Goal: Task Accomplishment & Management: Manage account settings

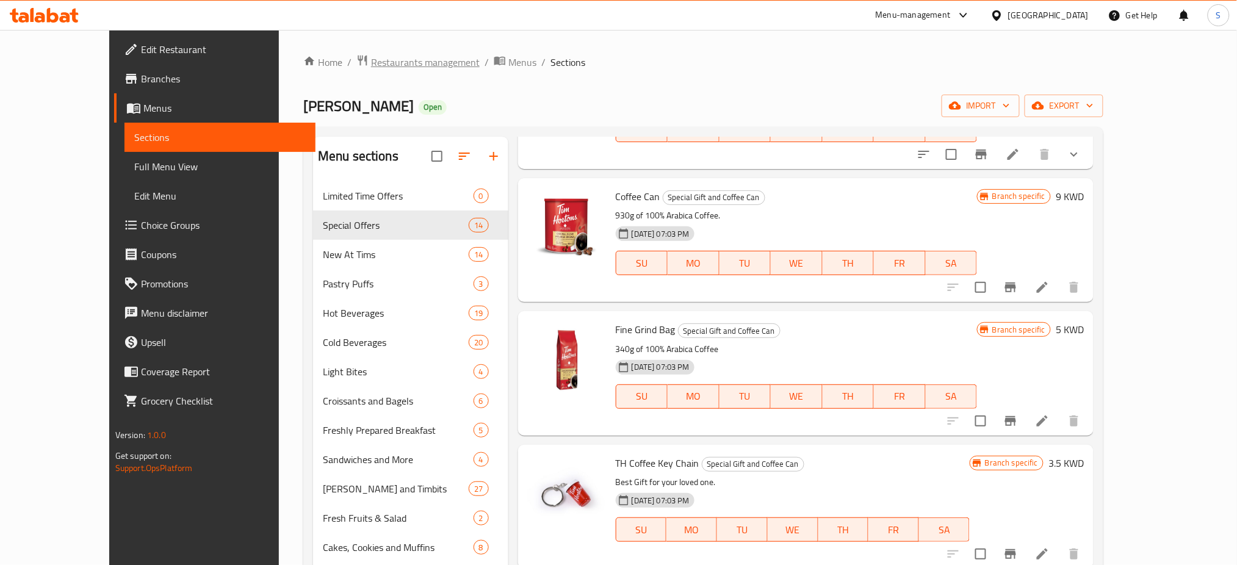
click at [371, 64] on span "Restaurants management" at bounding box center [425, 62] width 109 height 15
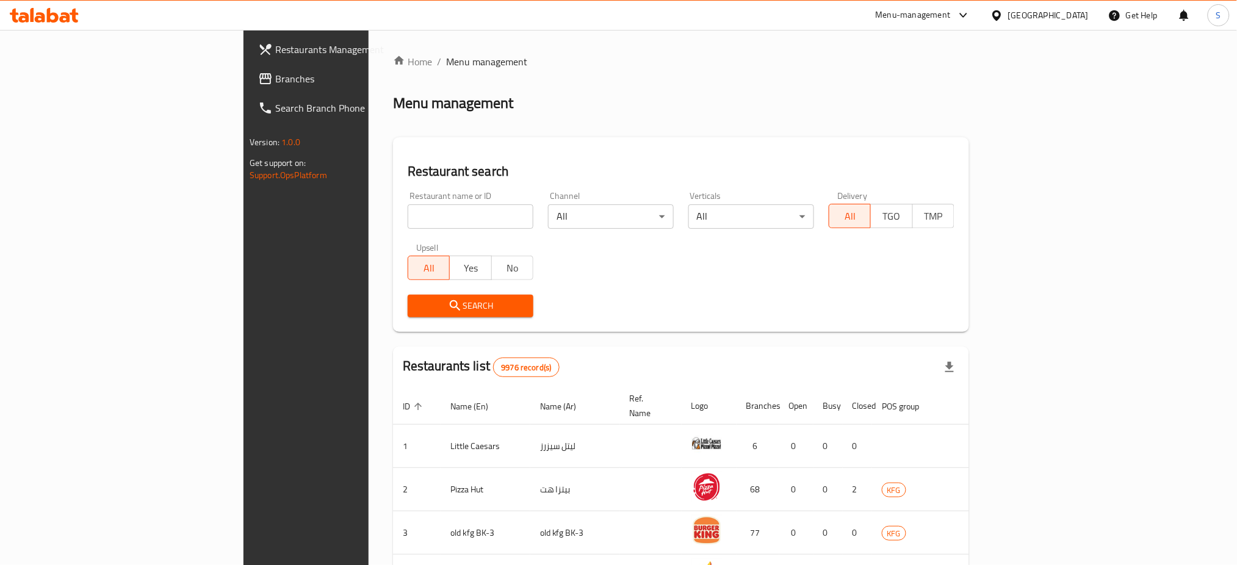
click at [408, 216] on input "search" at bounding box center [471, 216] width 126 height 24
type input "dunkin"
click button "Search" at bounding box center [471, 306] width 126 height 23
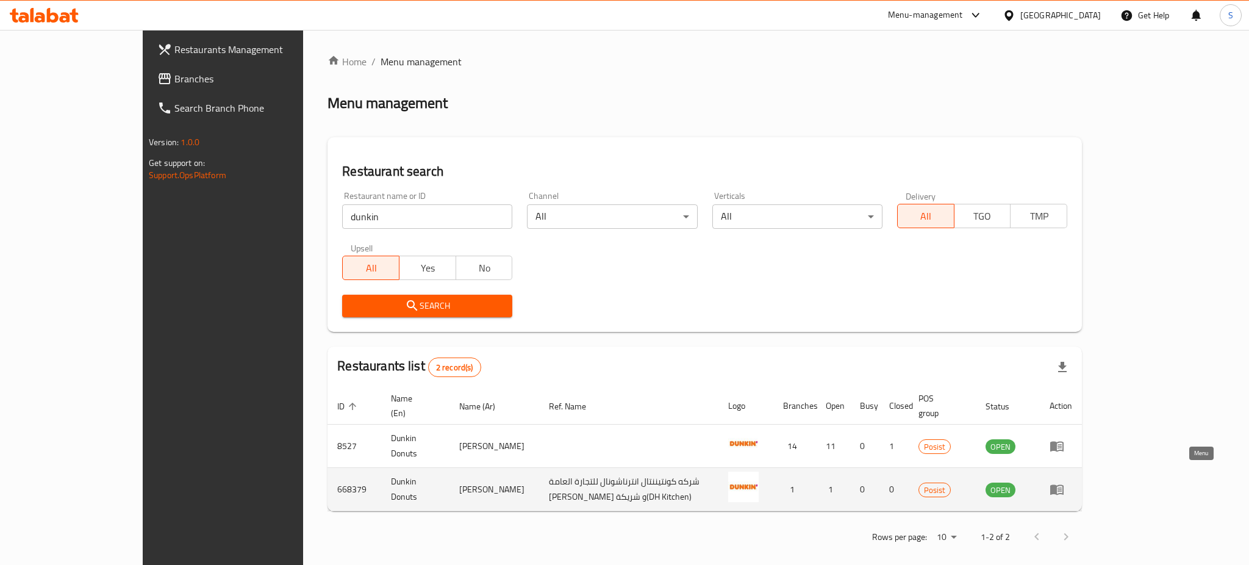
click at [1064, 485] on icon "enhanced table" at bounding box center [1057, 490] width 13 height 10
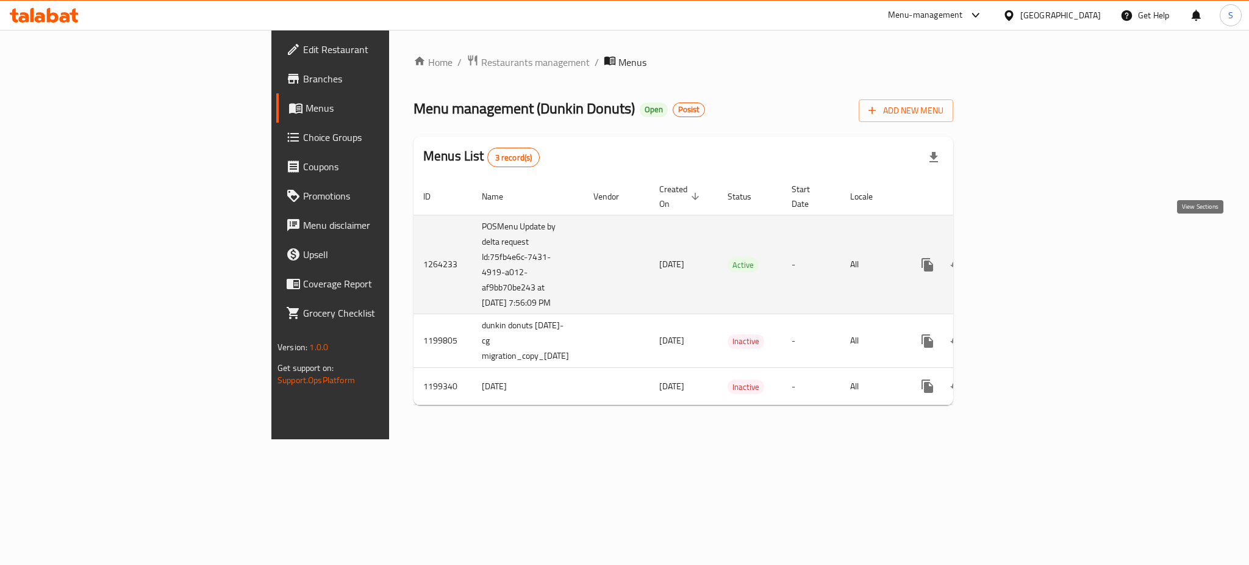
click at [1023, 257] on icon "enhanced table" at bounding box center [1015, 264] width 15 height 15
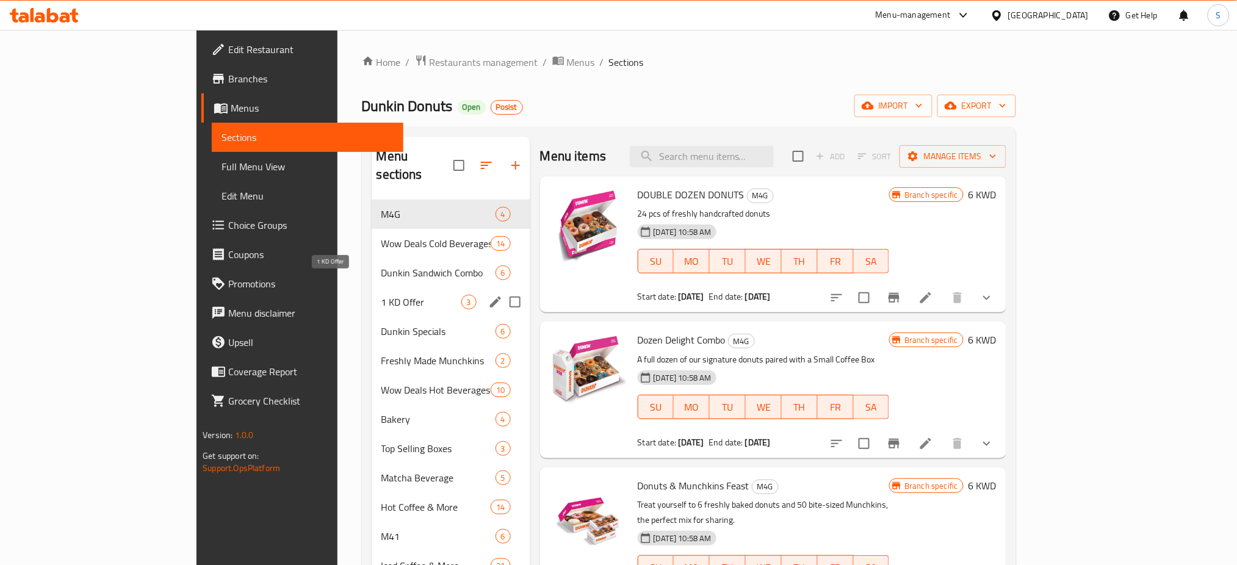
click at [381, 295] on span "1 KD Offer" at bounding box center [421, 302] width 80 height 15
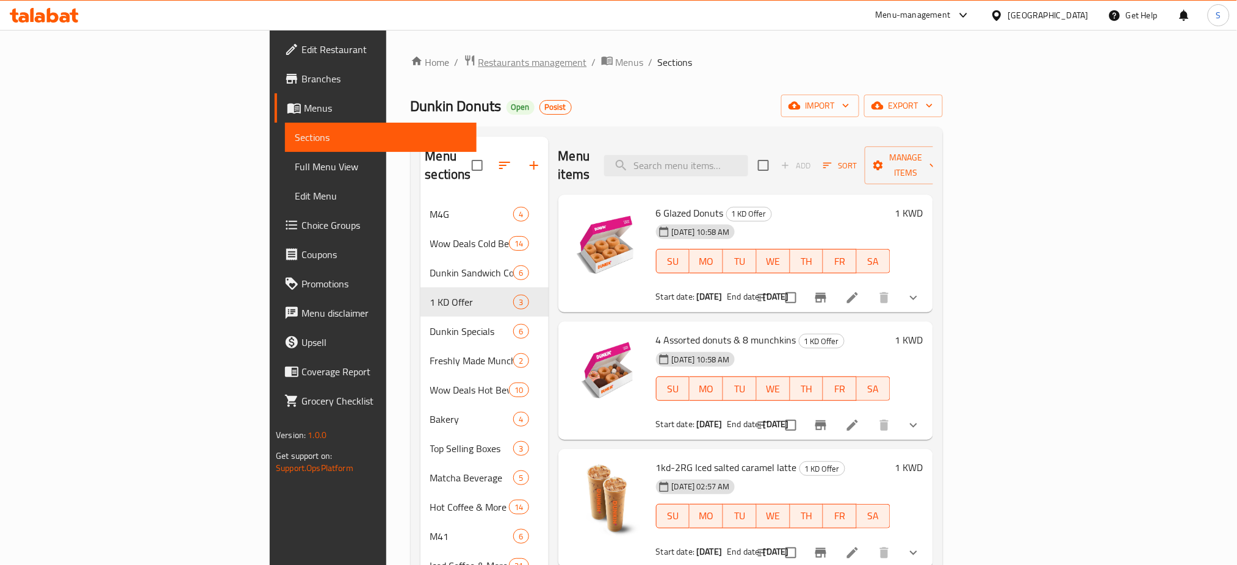
click at [478, 68] on span "Restaurants management" at bounding box center [532, 62] width 109 height 15
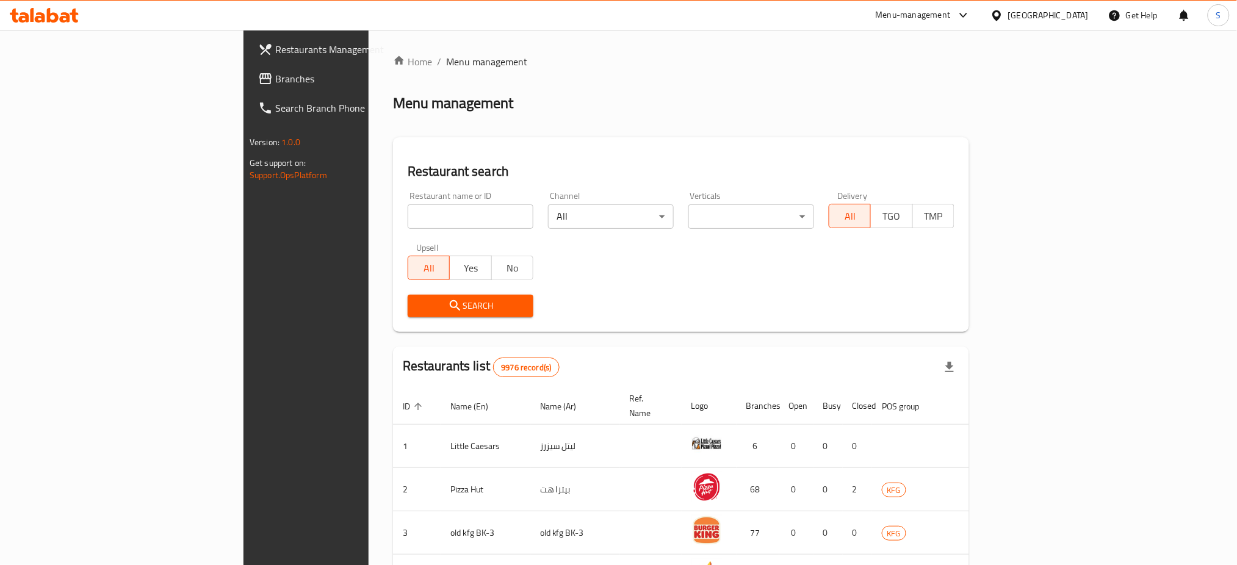
click at [408, 214] on input "search" at bounding box center [471, 216] width 126 height 24
type input "urban"
click button "Search" at bounding box center [471, 306] width 126 height 23
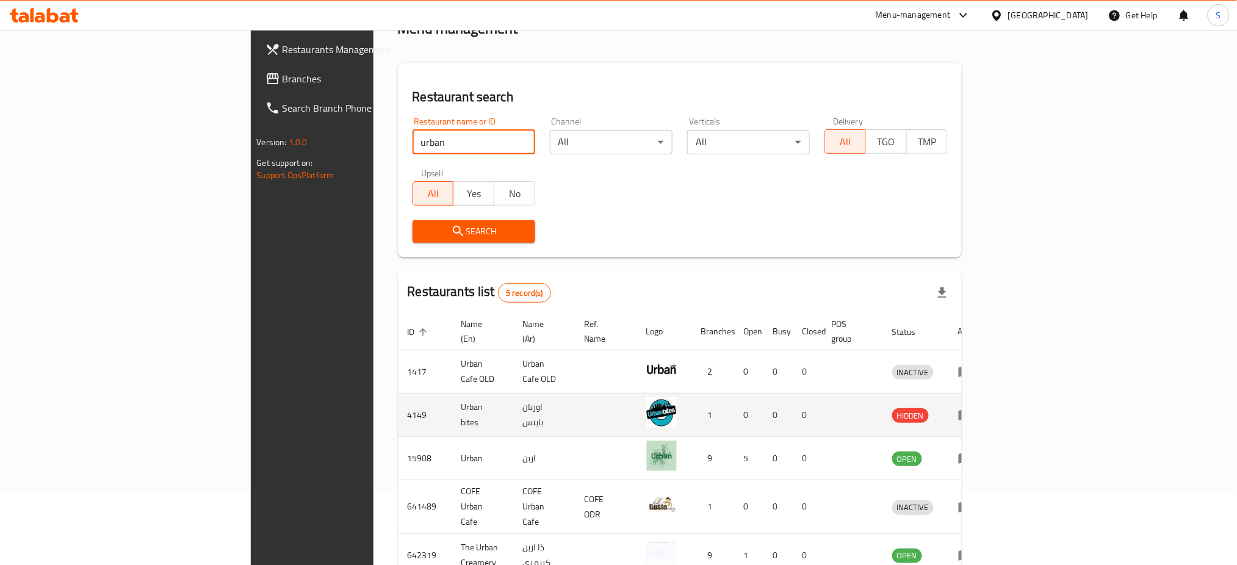
scroll to position [128, 0]
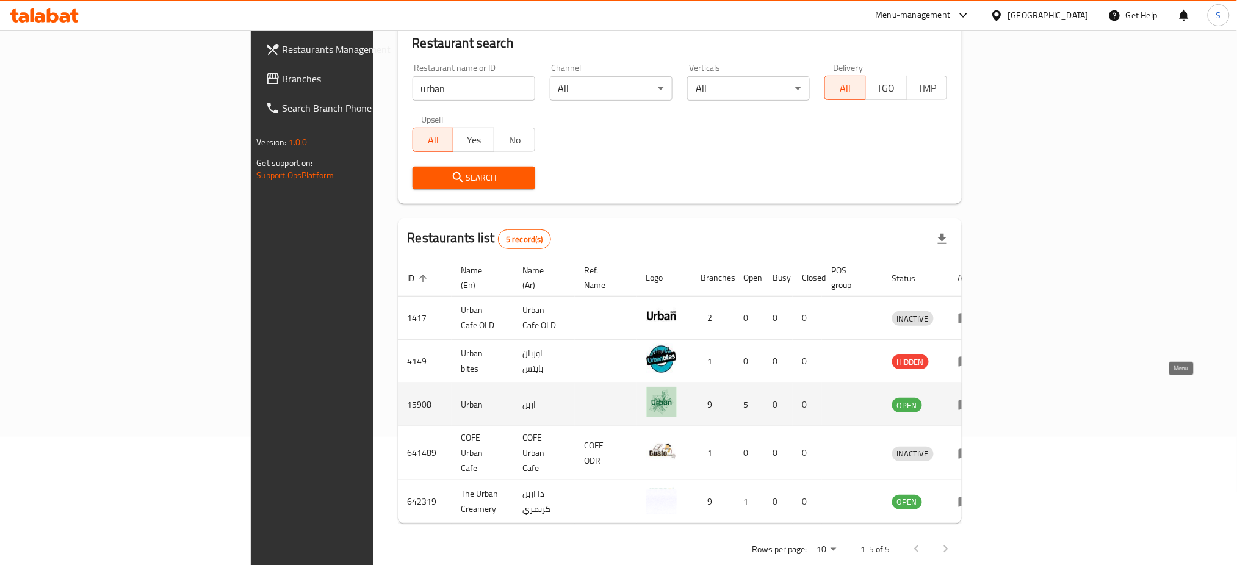
click at [972, 397] on icon "enhanced table" at bounding box center [965, 404] width 15 height 15
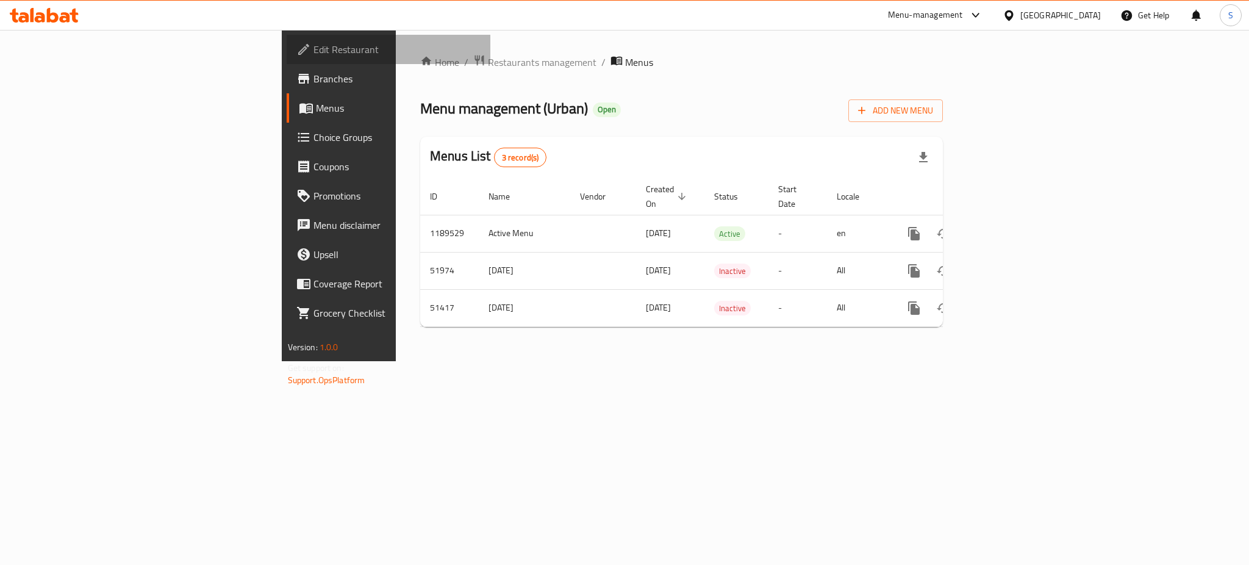
click at [314, 45] on span "Edit Restaurant" at bounding box center [397, 49] width 167 height 15
